Goal: Task Accomplishment & Management: Manage account settings

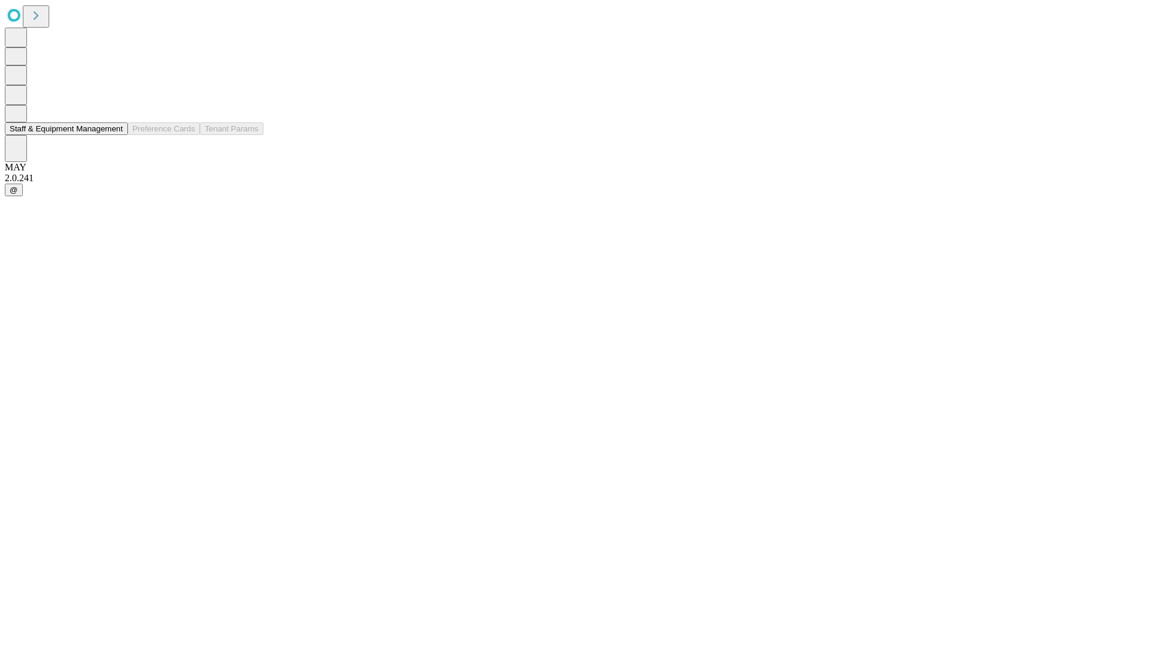
click at [112, 135] on button "Staff & Equipment Management" at bounding box center [66, 128] width 123 height 13
click at [115, 135] on button "Staff & Equipment Management" at bounding box center [66, 128] width 123 height 13
